Goal: Task Accomplishment & Management: Manage account settings

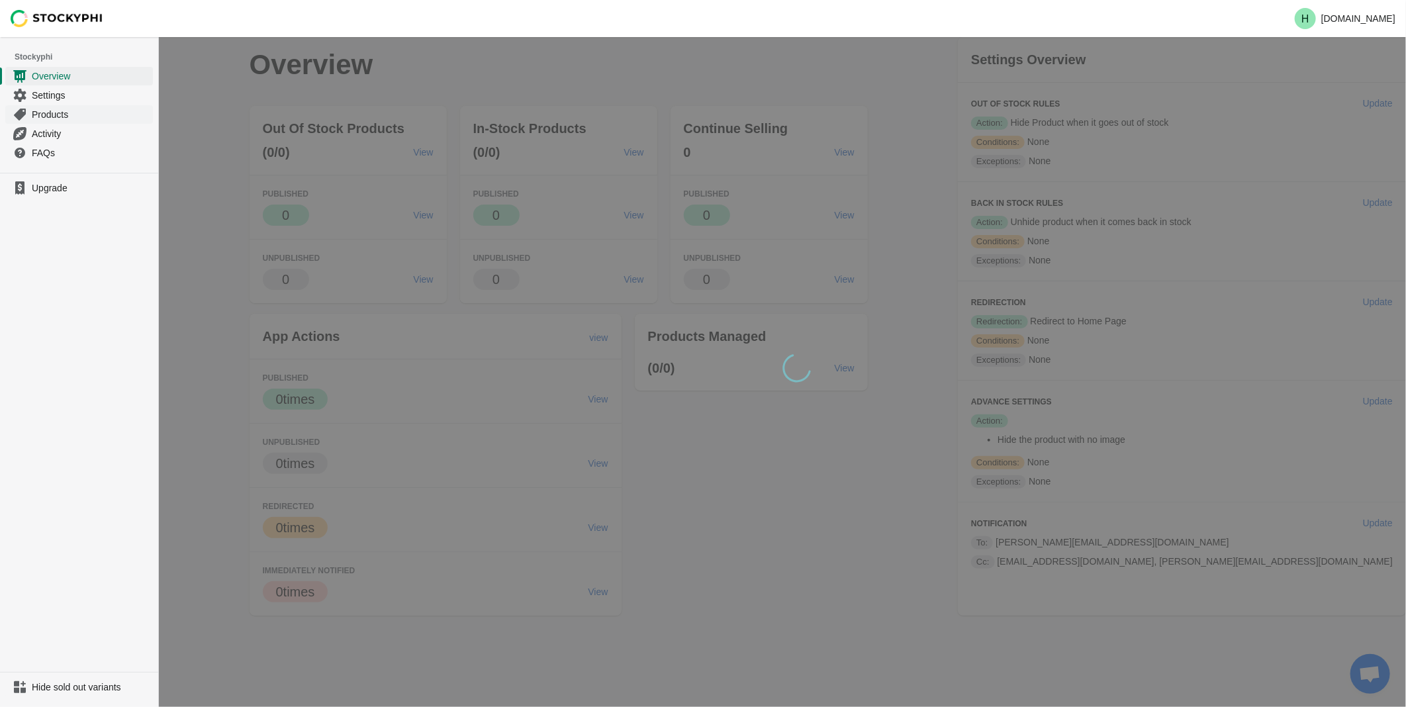
click at [38, 117] on span "Products" at bounding box center [91, 114] width 118 height 13
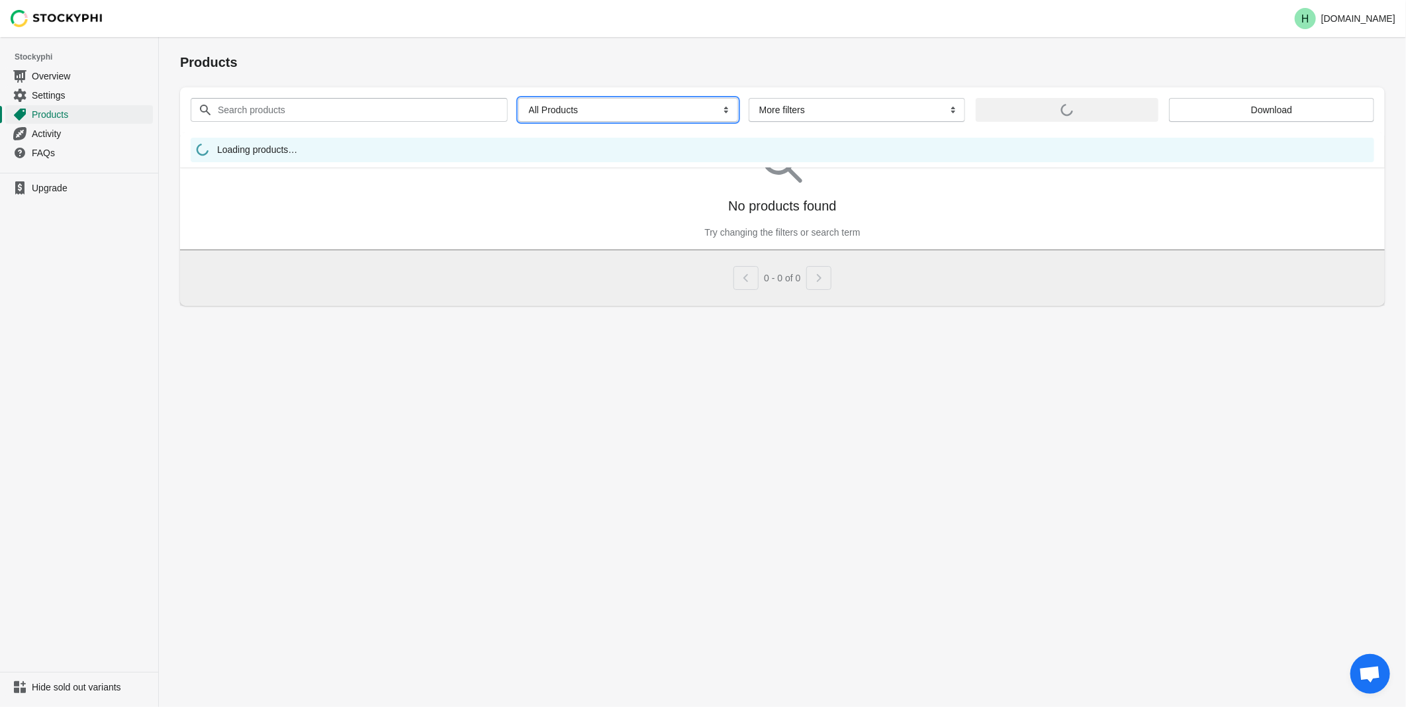
click at [718, 111] on select "All Products InStock InStock Published InStock Un-Published OOS OOS Published O…" at bounding box center [628, 110] width 220 height 24
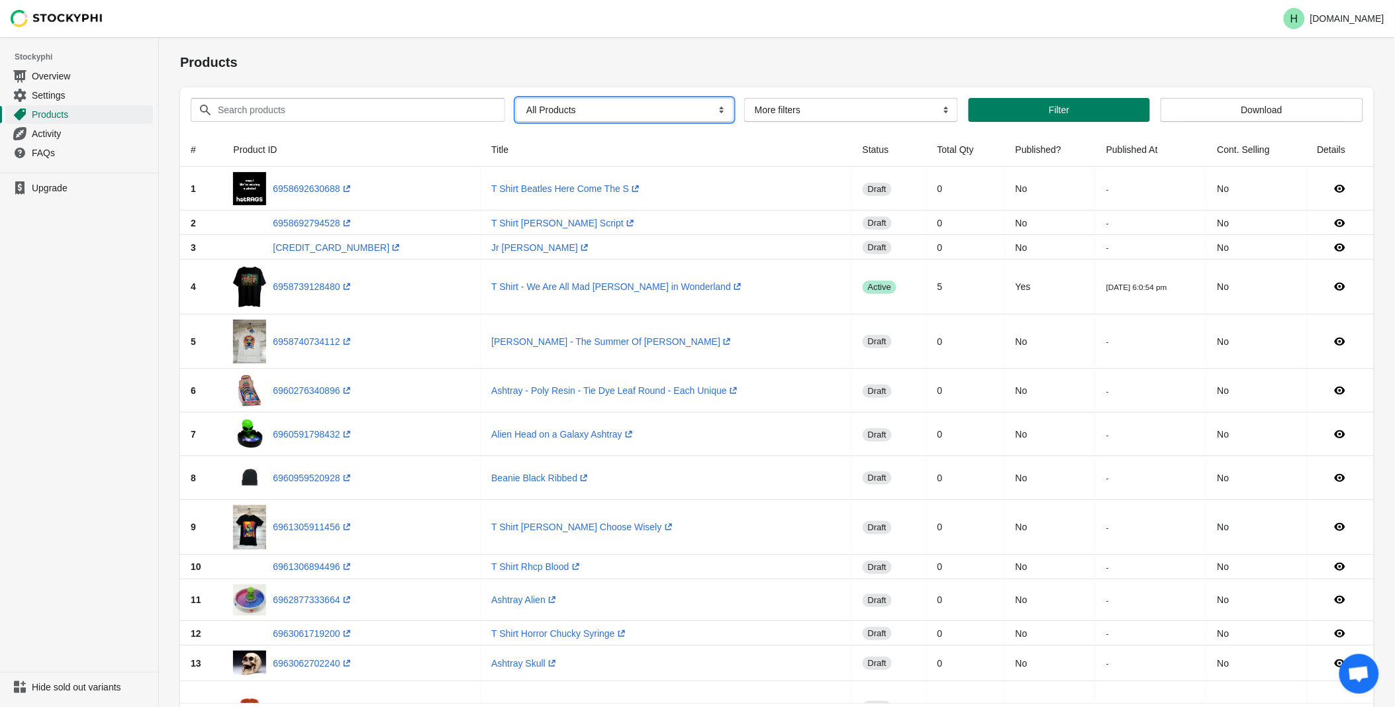
select select "instock_has_no_image"
click at [516, 98] on select "All Products InStock InStock Published InStock Un-Published OOS OOS Published O…" at bounding box center [625, 110] width 218 height 24
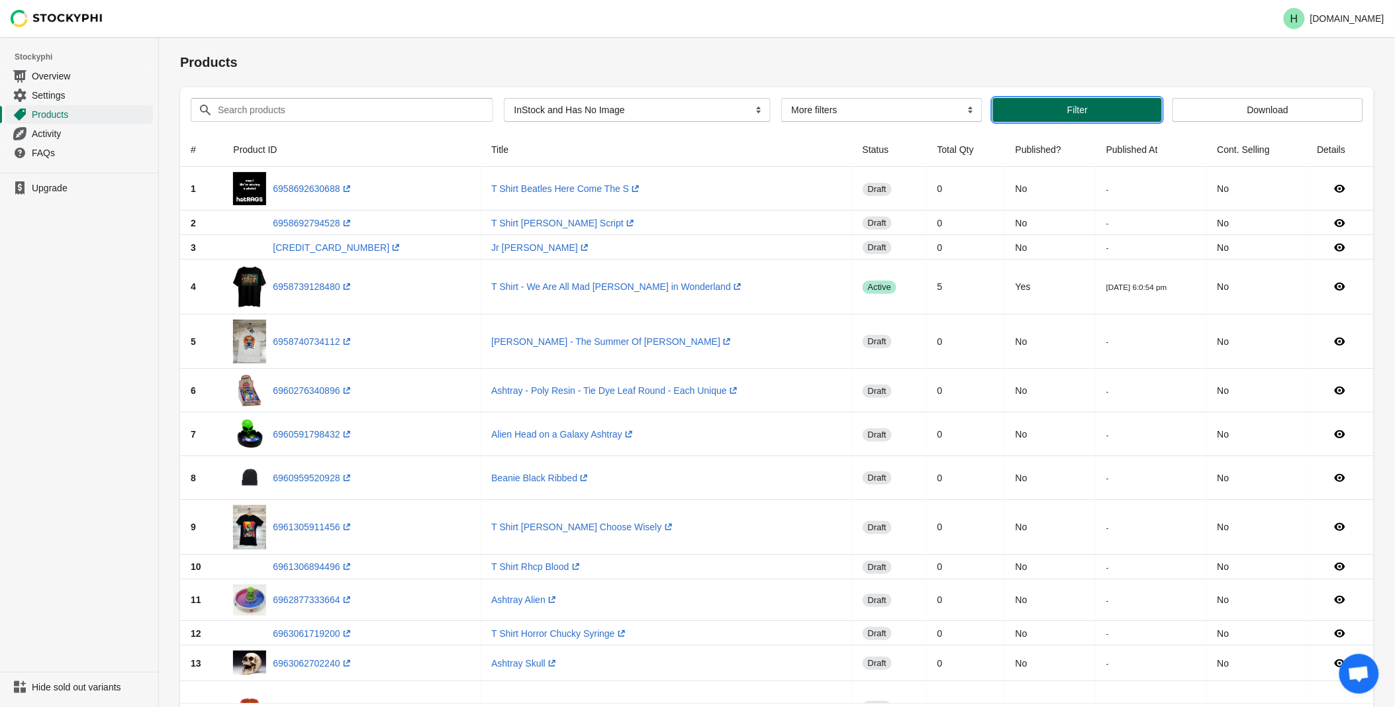
click at [1048, 111] on span "Filter" at bounding box center [1078, 110] width 148 height 11
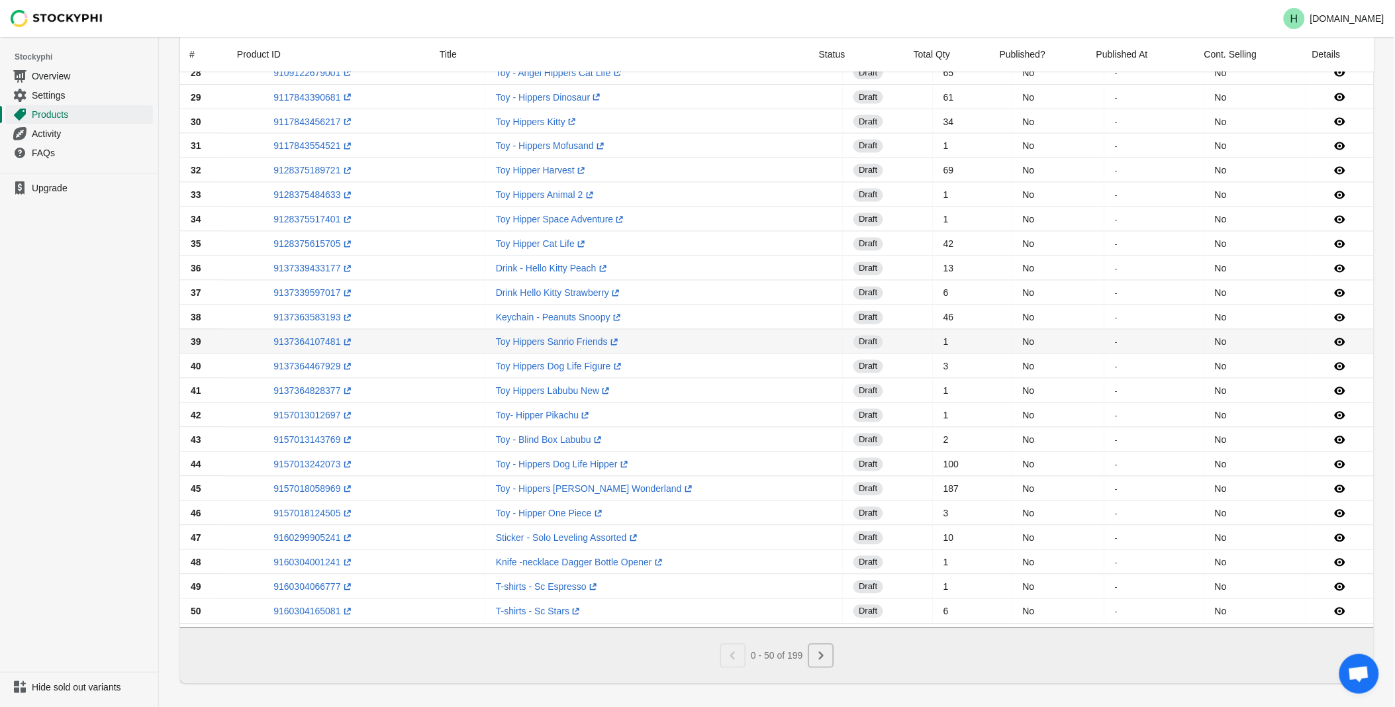
scroll to position [784, 0]
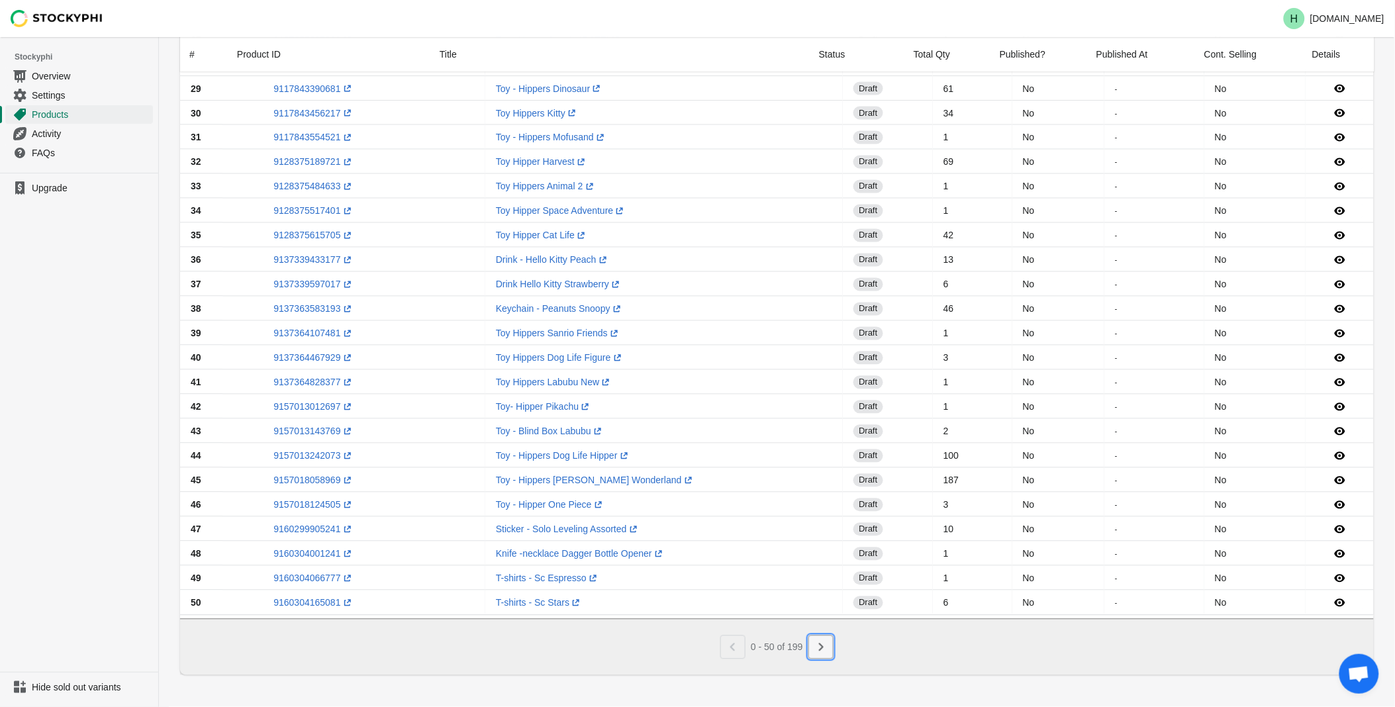
click at [823, 651] on icon "Next" at bounding box center [820, 647] width 13 height 13
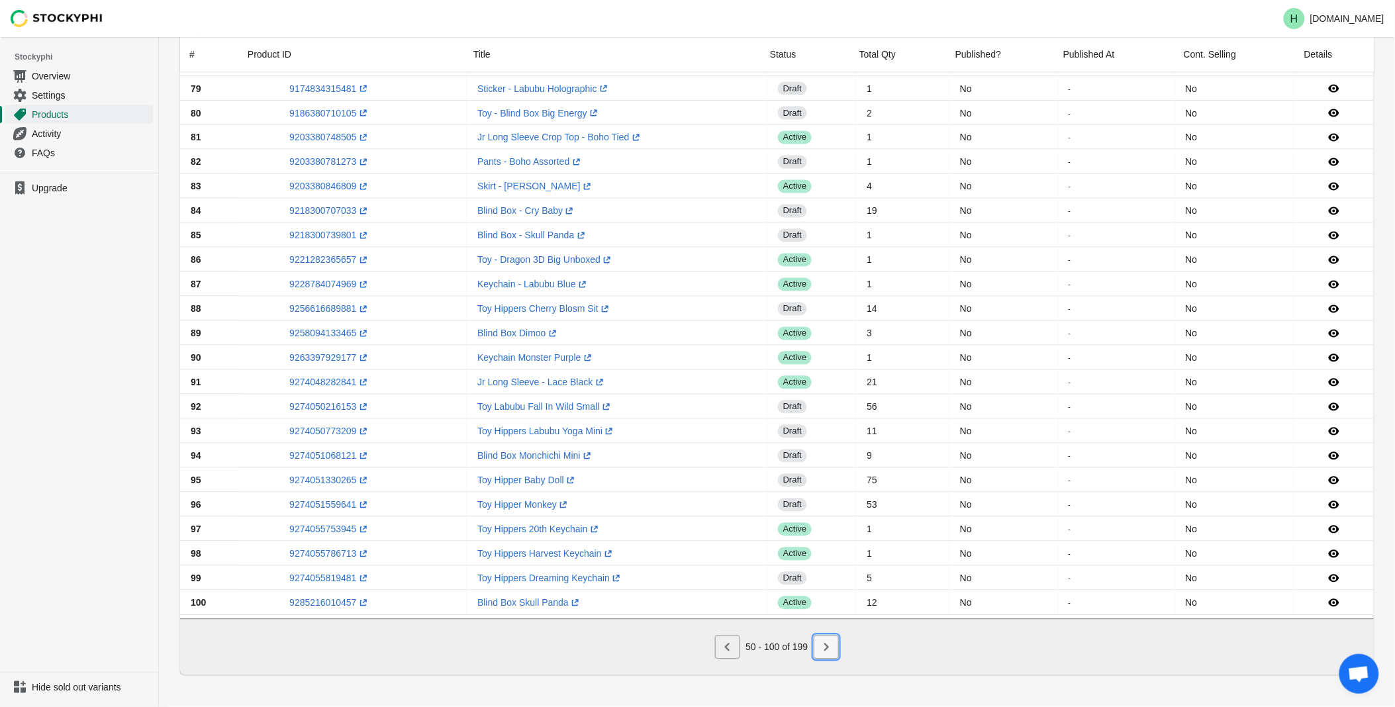
click at [826, 652] on icon "Next" at bounding box center [826, 647] width 13 height 13
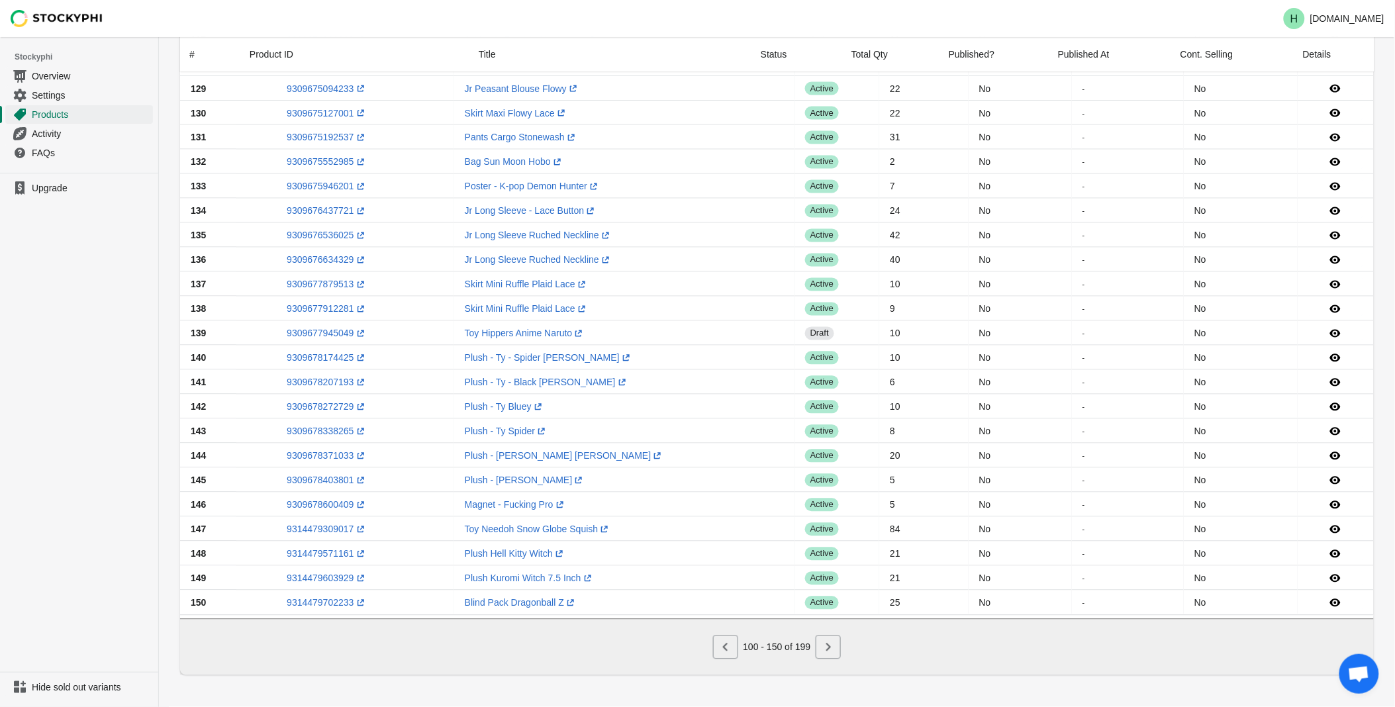
click at [831, 652] on icon "Next" at bounding box center [828, 647] width 13 height 13
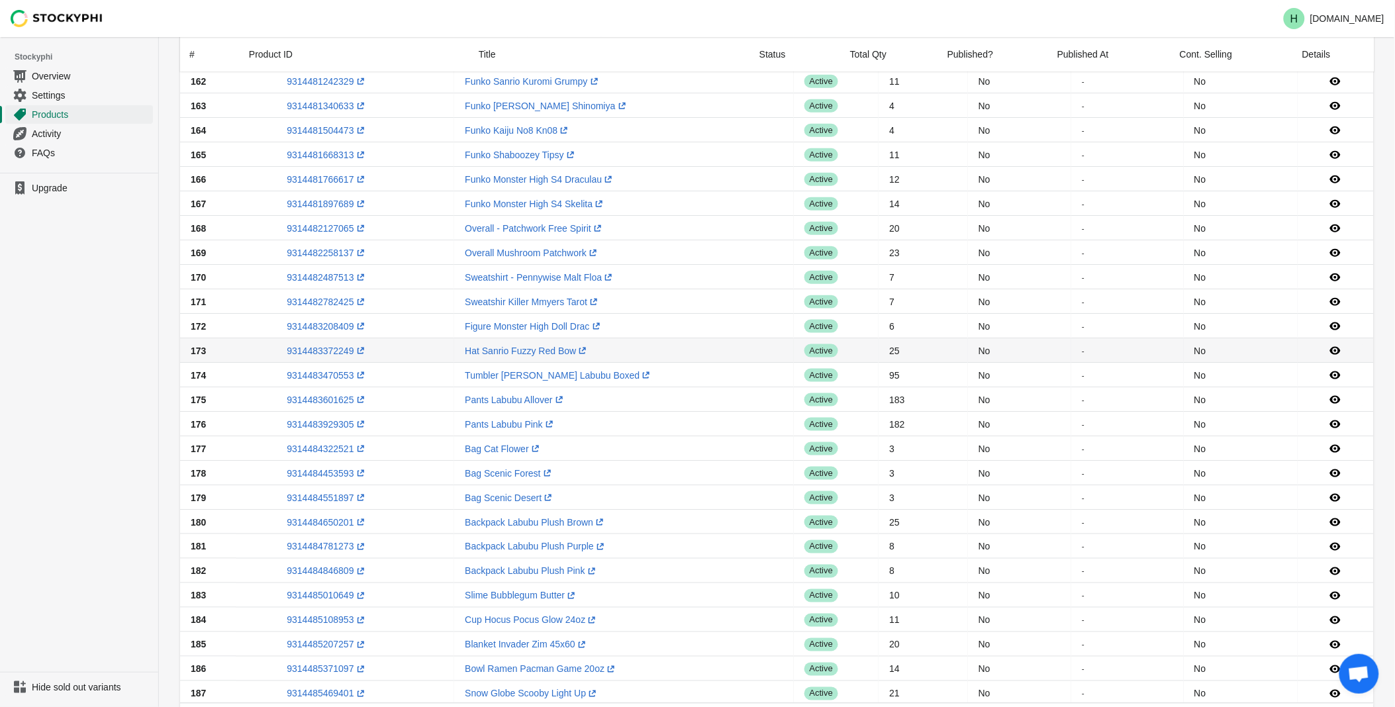
scroll to position [735, 0]
